Goal: Find specific page/section: Find specific page/section

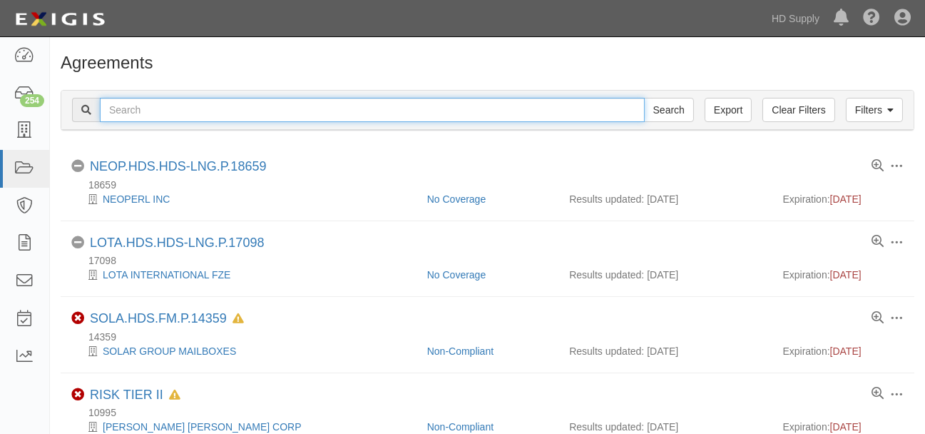
click at [226, 113] on input "text" at bounding box center [372, 110] width 545 height 24
type input "strada"
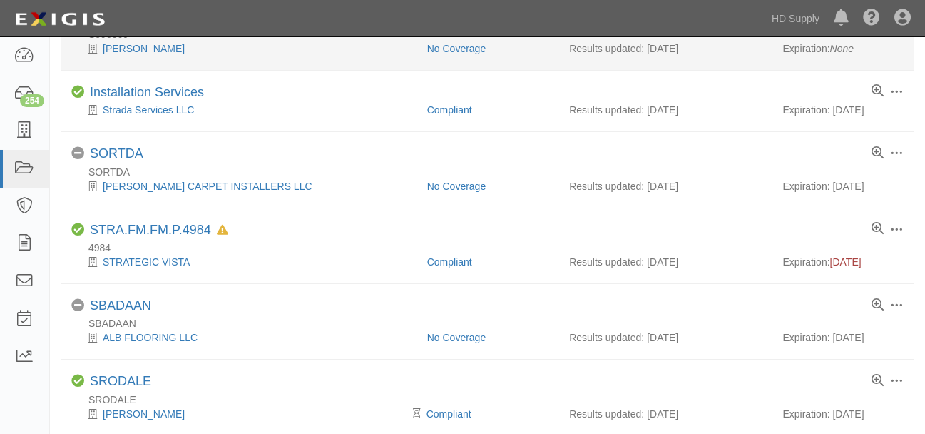
scroll to position [555, 0]
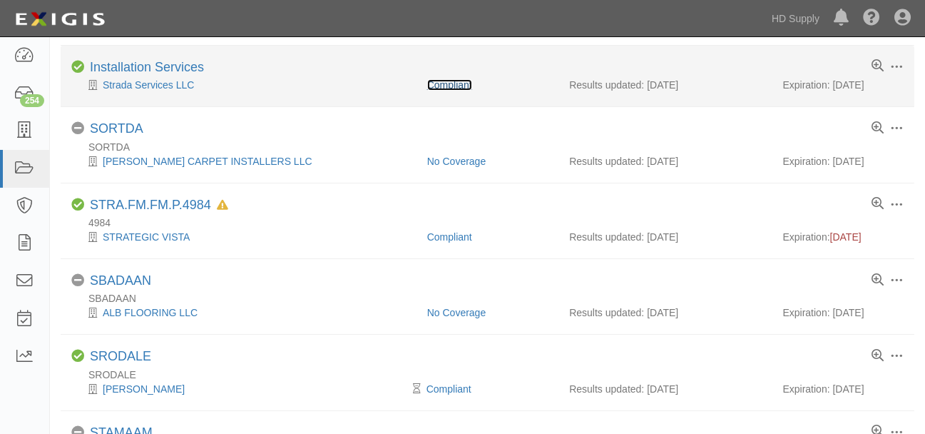
click at [460, 84] on link "Compliant" at bounding box center [449, 84] width 45 height 11
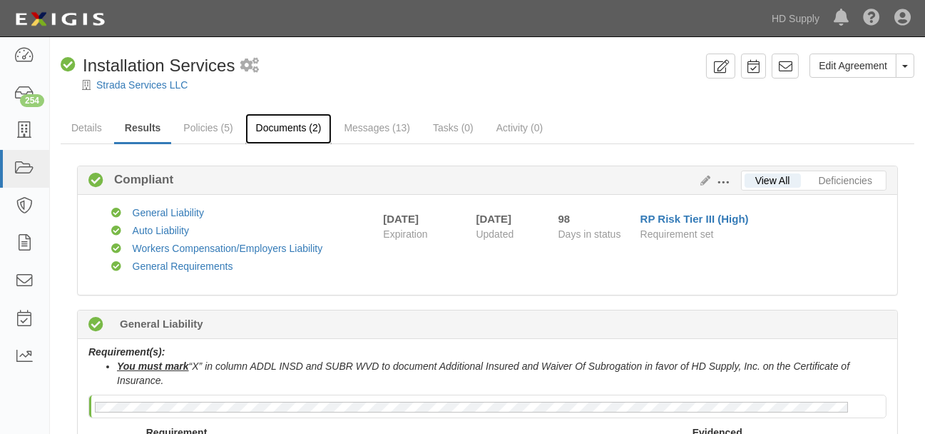
click at [267, 127] on link "Documents (2)" at bounding box center [288, 128] width 87 height 31
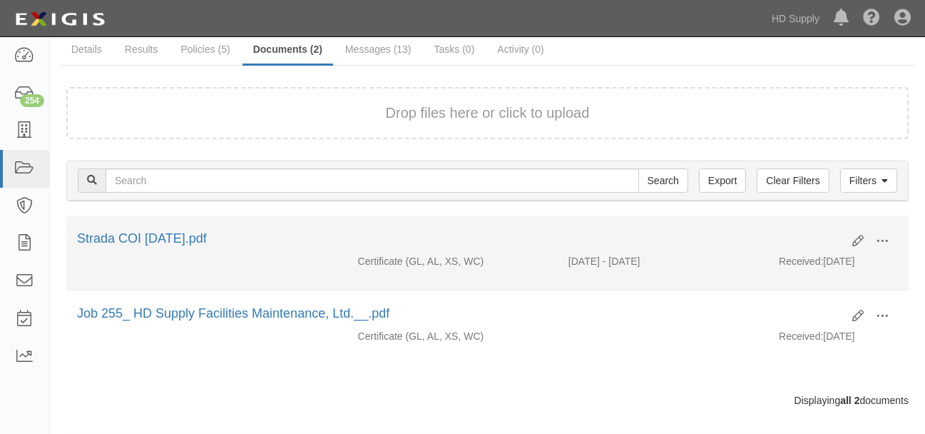
scroll to position [79, 0]
click at [143, 240] on link "Strada COI [DATE].pdf" at bounding box center [142, 237] width 130 height 14
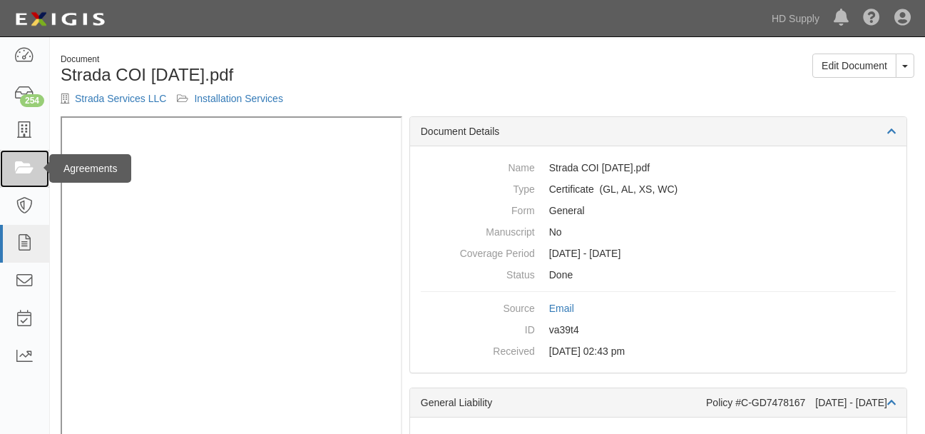
click at [26, 172] on icon at bounding box center [24, 168] width 20 height 16
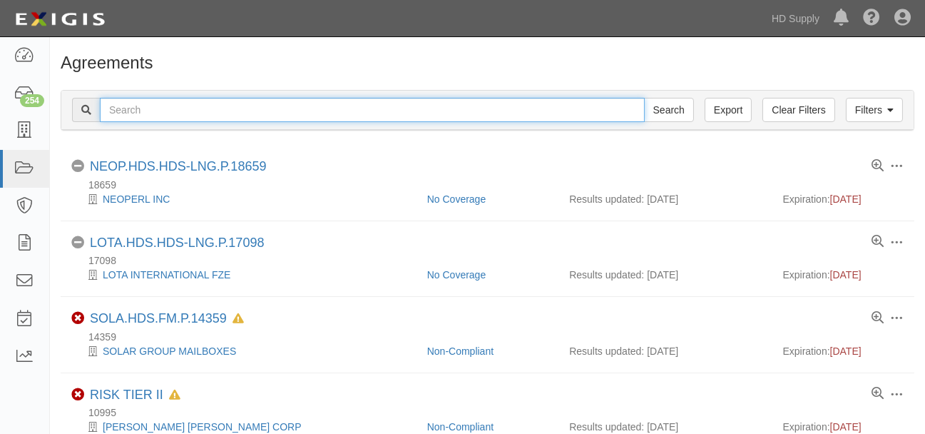
click at [165, 101] on input "text" at bounding box center [372, 110] width 545 height 24
type input "below zero"
click at [644, 98] on input "Search" at bounding box center [669, 110] width 50 height 24
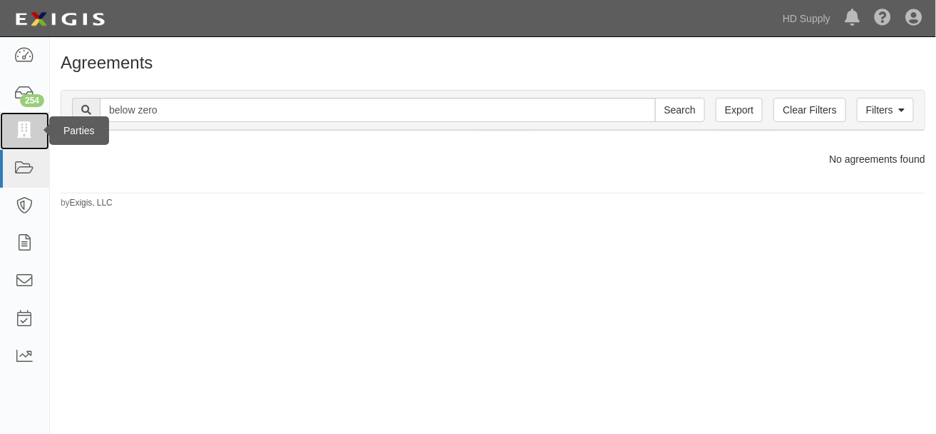
click at [26, 127] on icon at bounding box center [24, 131] width 20 height 16
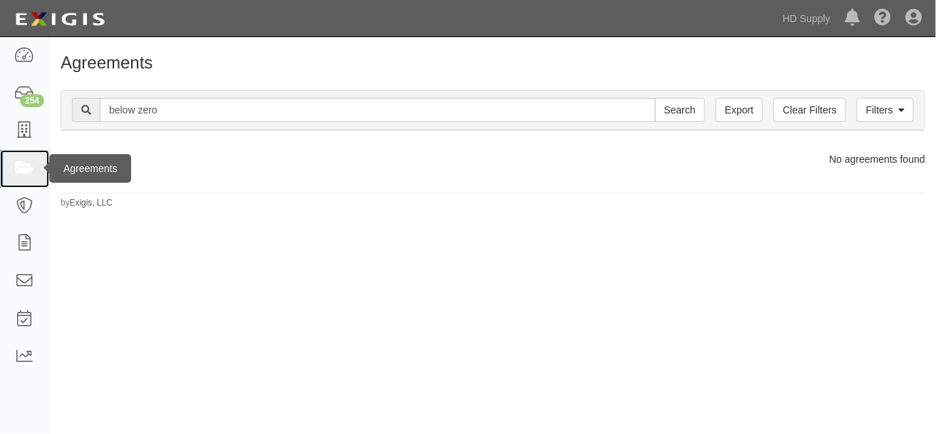
click at [24, 172] on icon at bounding box center [24, 168] width 20 height 16
